Goal: Transaction & Acquisition: Purchase product/service

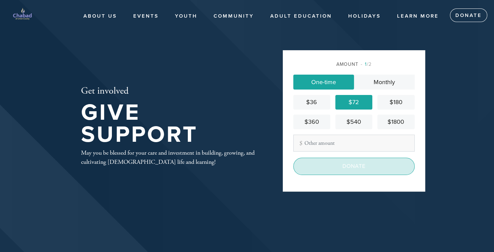
click at [339, 167] on input "Donate" at bounding box center [353, 166] width 121 height 17
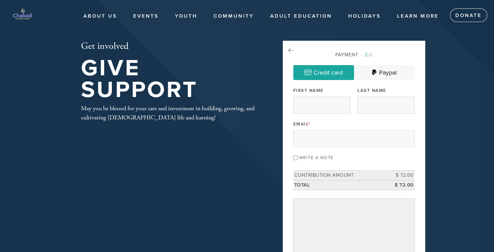
click at [304, 104] on input "First Name" at bounding box center [321, 105] width 57 height 17
type input "lior"
click at [371, 105] on input "Last Name" at bounding box center [385, 105] width 57 height 17
type input "farkash"
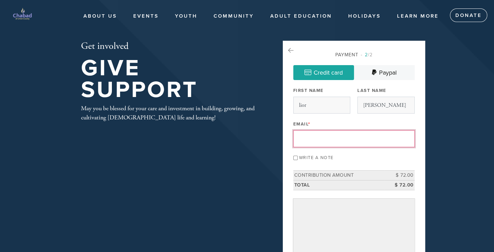
click at [339, 134] on input "Email *" at bounding box center [353, 138] width 121 height 17
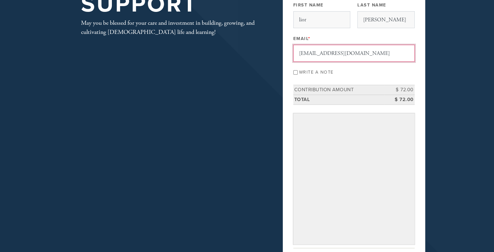
scroll to position [90, 0]
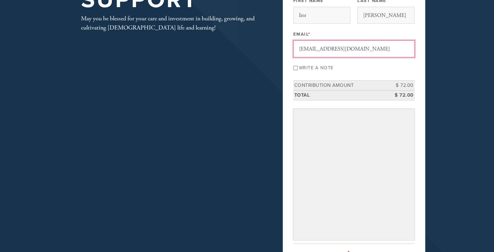
type input "liorfarkash@gmail.com"
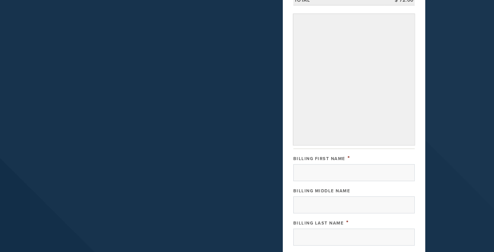
scroll to position [240, 0]
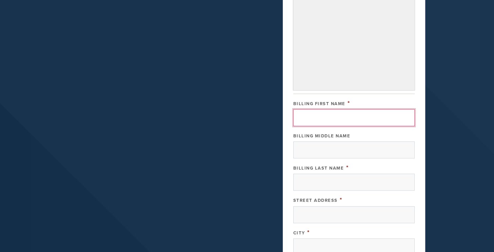
click at [319, 123] on input "Billing First Name" at bounding box center [353, 117] width 121 height 17
type input "Lior"
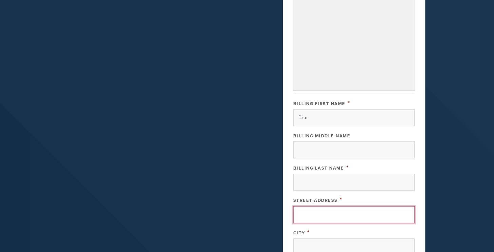
type input "9 Wareham Ct"
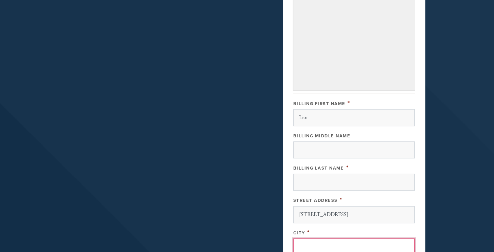
type input "Scotch Plains"
type input "United States"
type input "New Jersey"
type input "07076"
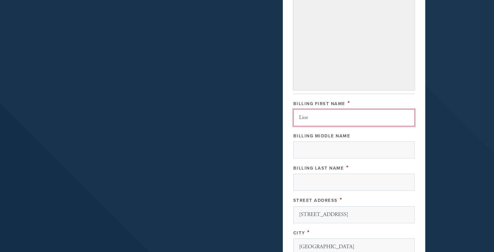
scroll to position [375, 0]
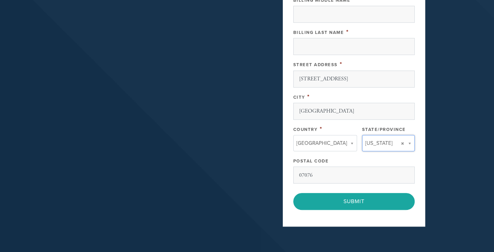
type input "New Jersey"
type input "United States"
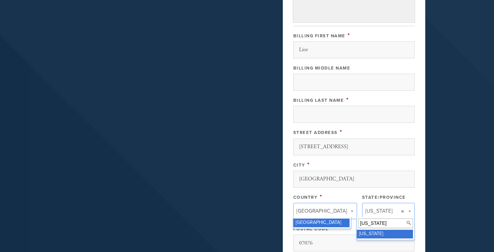
scroll to position [306, 0]
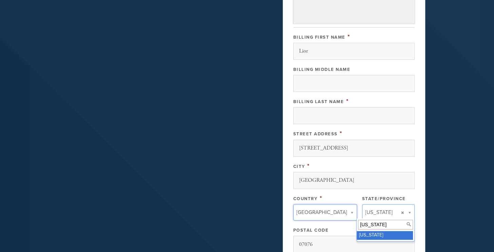
type input "f"
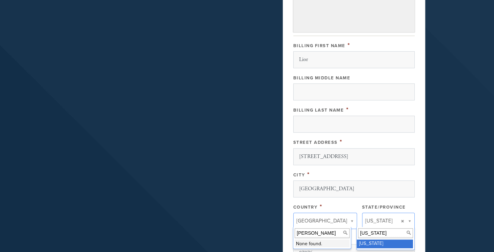
type input "farkash"
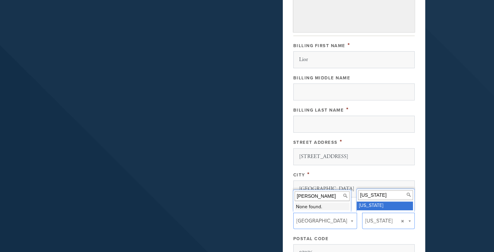
scroll to position [294, 0]
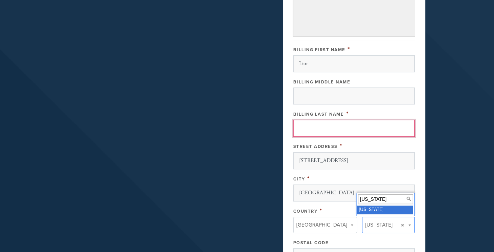
click at [318, 127] on input "Billing Last Name" at bounding box center [353, 128] width 121 height 17
click at [345, 121] on input "farkash" at bounding box center [353, 128] width 121 height 17
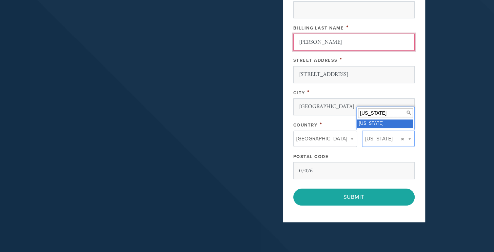
scroll to position [380, 0]
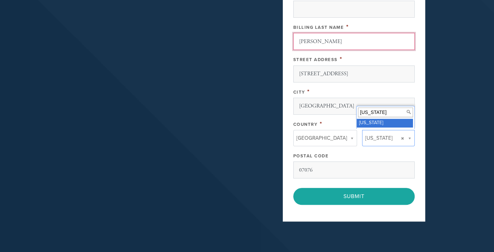
type input "farkash"
click at [372, 114] on input "New Jersey" at bounding box center [385, 112] width 55 height 10
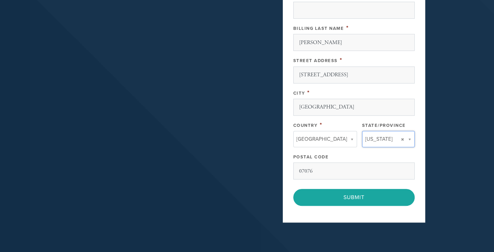
scroll to position [395, 0]
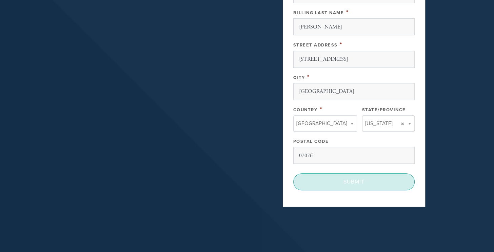
click at [363, 176] on input "Submit" at bounding box center [353, 181] width 121 height 17
